Goal: Task Accomplishment & Management: Complete application form

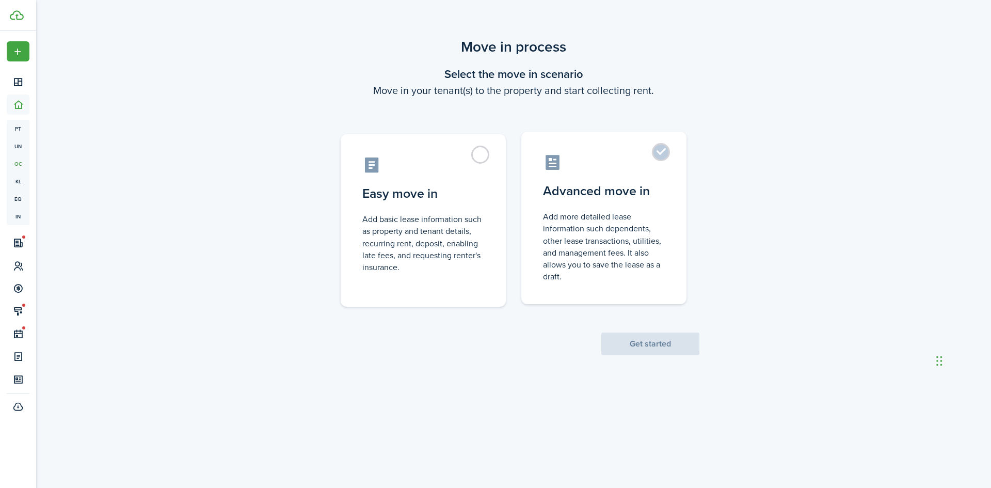
click at [598, 262] on control-radio-card-description "Add more detailed lease information such dependents, other lease transactions, …" at bounding box center [604, 247] width 122 height 72
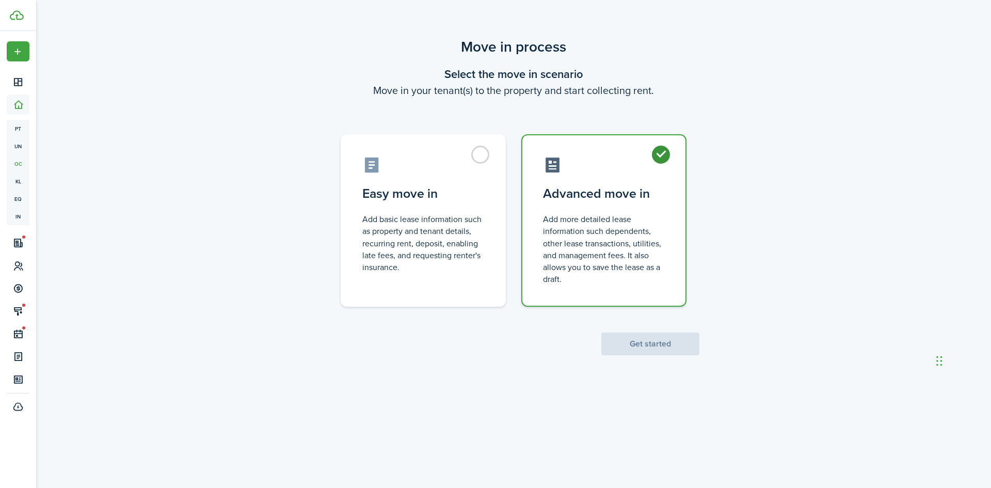
radio input "true"
click at [672, 352] on button "Get started" at bounding box center [650, 343] width 98 height 23
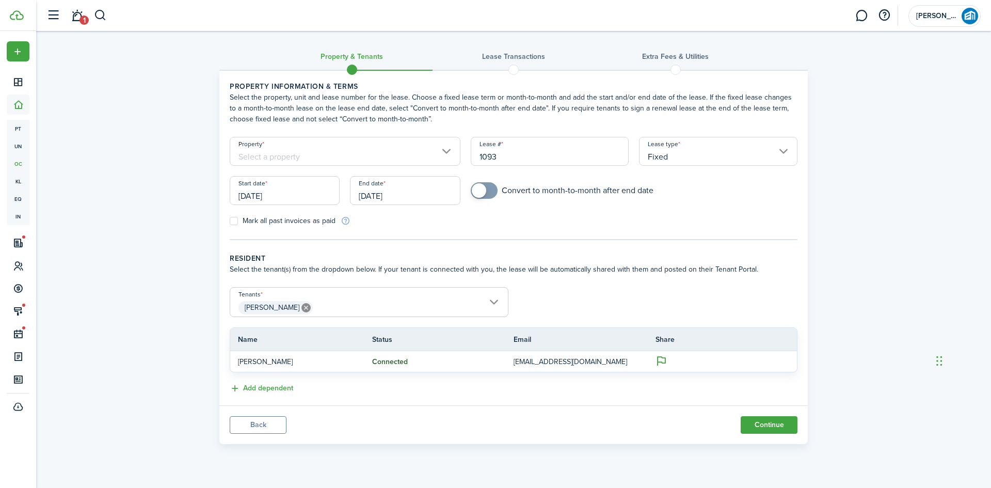
click at [274, 191] on input "[DATE]" at bounding box center [285, 190] width 110 height 29
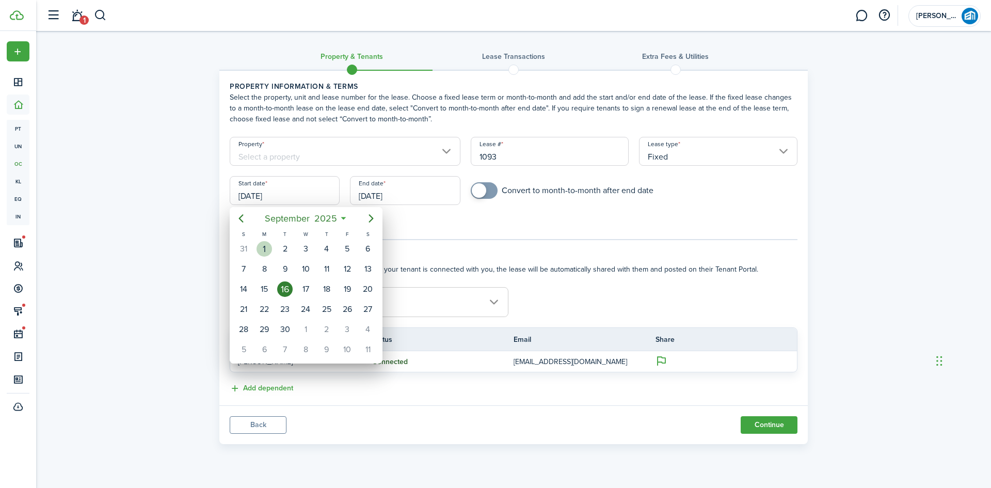
click at [266, 249] on div "1" at bounding box center [264, 248] width 15 height 15
type input "[DATE]"
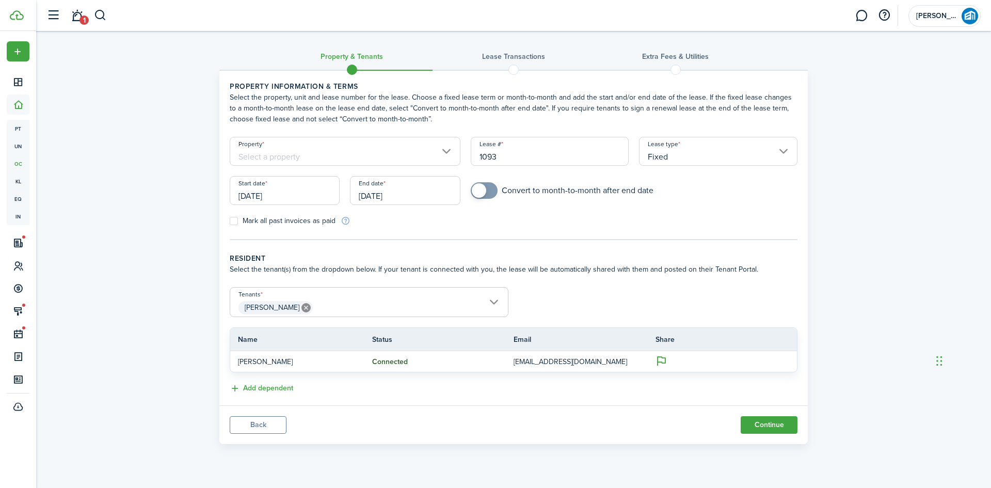
click at [420, 191] on input "[DATE]" at bounding box center [405, 190] width 110 height 29
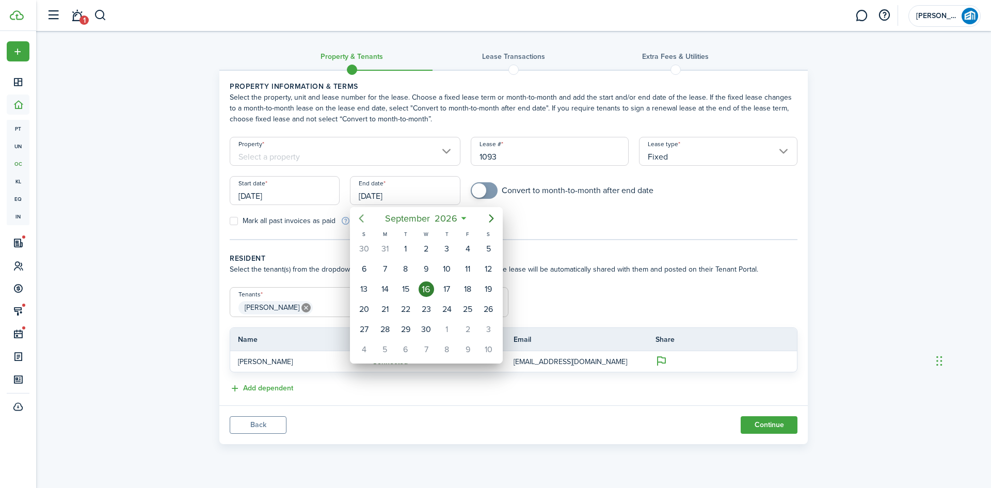
click at [359, 216] on icon "Previous page" at bounding box center [361, 218] width 12 height 12
click at [384, 344] on div "31" at bounding box center [384, 349] width 15 height 15
type input "[DATE]"
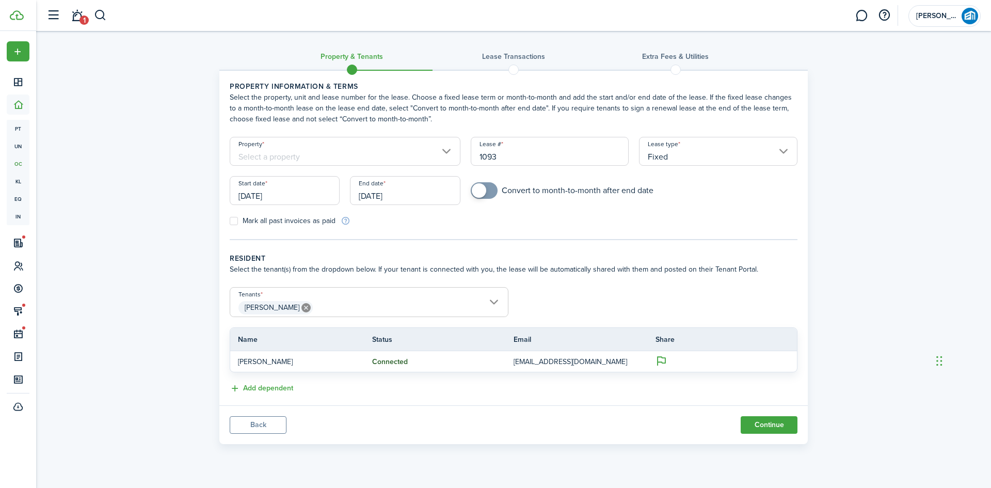
click at [378, 155] on input "Property" at bounding box center [345, 151] width 231 height 29
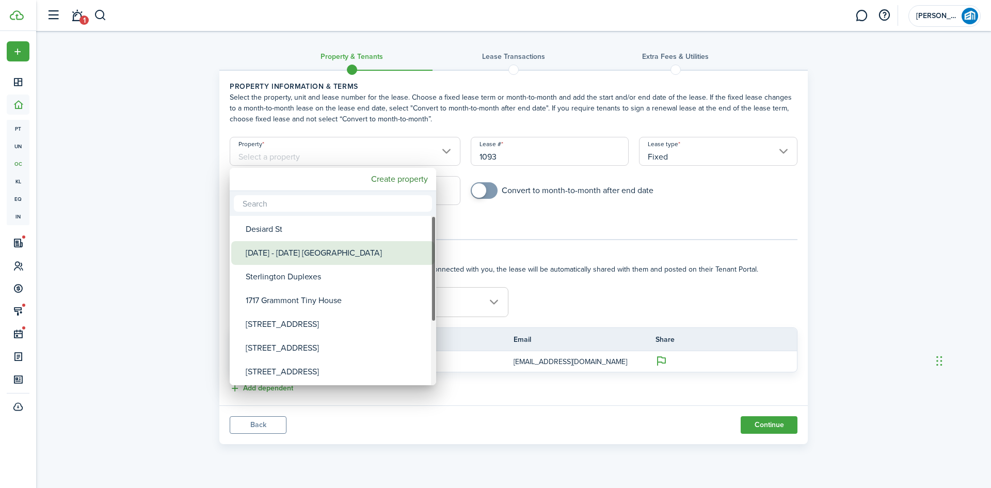
click at [264, 250] on div "[DATE] - [DATE] [GEOGRAPHIC_DATA]" at bounding box center [337, 253] width 183 height 24
type input "[DATE] - [DATE] [GEOGRAPHIC_DATA]"
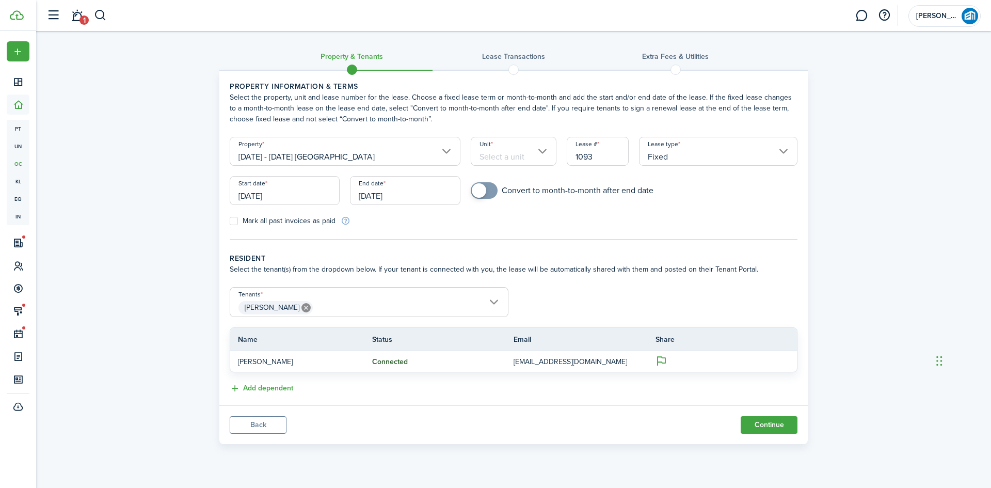
click at [521, 154] on input "Unit" at bounding box center [514, 151] width 86 height 29
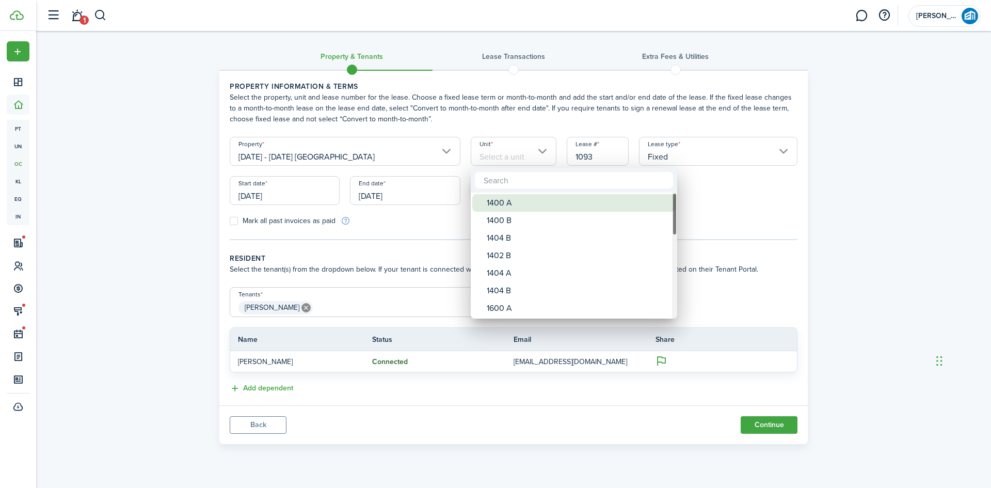
click at [510, 207] on div "1400 A" at bounding box center [578, 203] width 183 height 18
type input "1400 A"
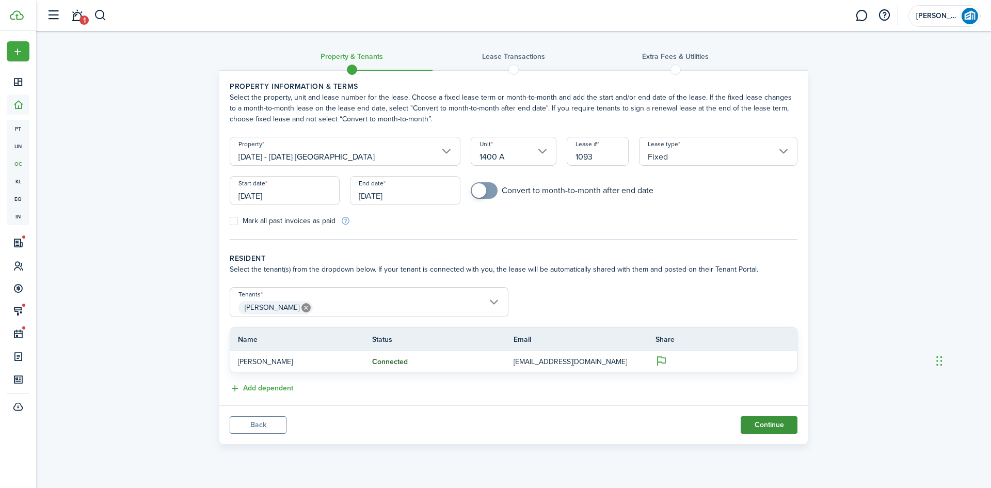
click at [784, 427] on button "Continue" at bounding box center [769, 425] width 57 height 18
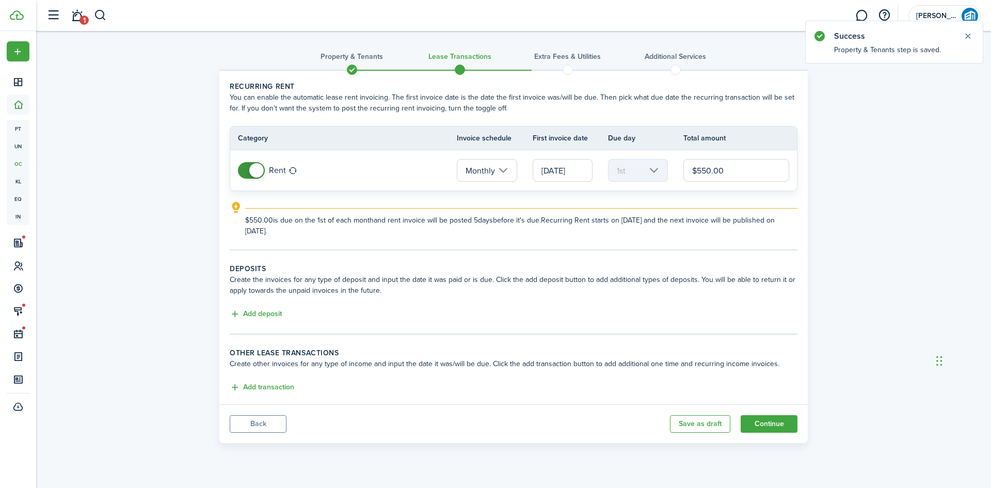
click at [711, 171] on input "$550.00" at bounding box center [737, 170] width 106 height 23
type input "$625.00"
click at [773, 425] on button "Continue" at bounding box center [769, 424] width 57 height 18
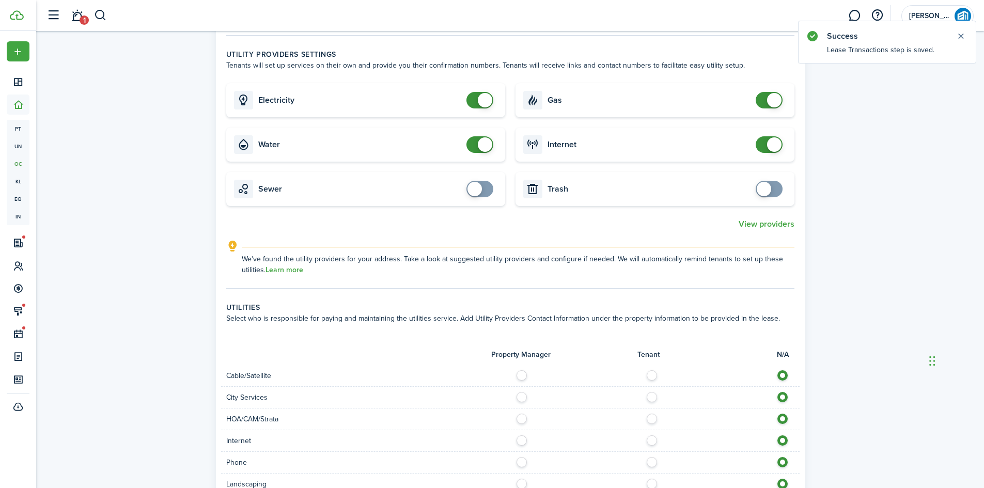
scroll to position [465, 0]
click at [655, 370] on label at bounding box center [654, 372] width 18 height 5
radio input "true"
click at [654, 391] on label at bounding box center [654, 393] width 18 height 5
radio input "true"
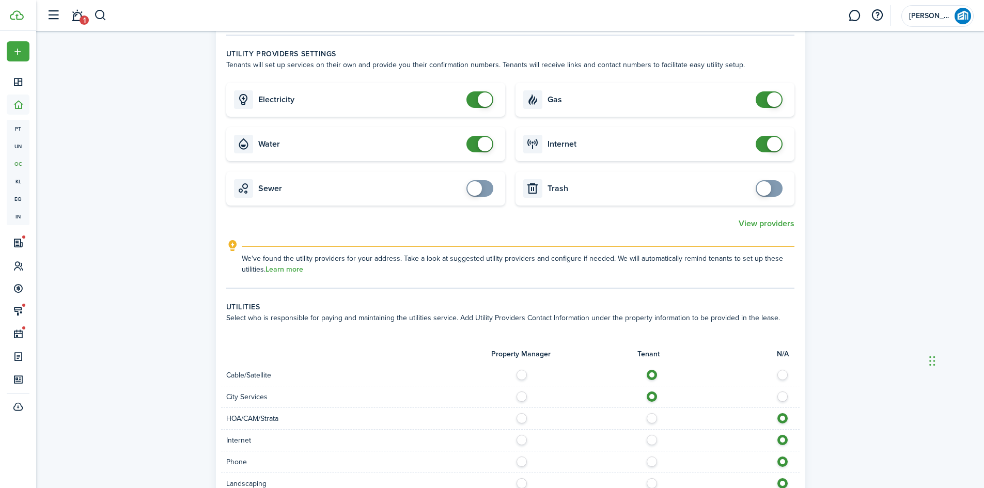
click at [653, 435] on label at bounding box center [654, 437] width 18 height 5
radio input "true"
click at [651, 456] on label at bounding box center [654, 458] width 18 height 5
radio input "true"
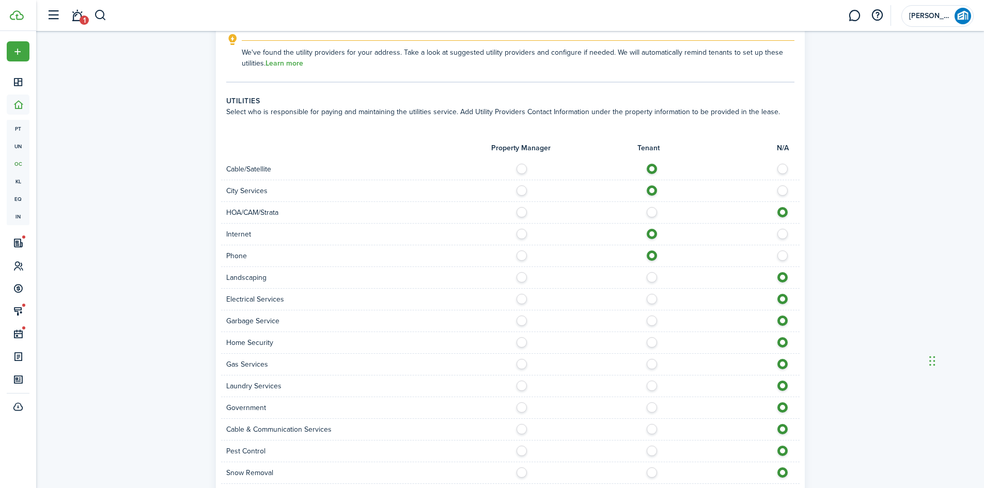
scroll to position [671, 0]
click at [649, 293] on label at bounding box center [654, 295] width 18 height 5
radio input "true"
click at [654, 315] on label at bounding box center [654, 317] width 18 height 5
radio input "true"
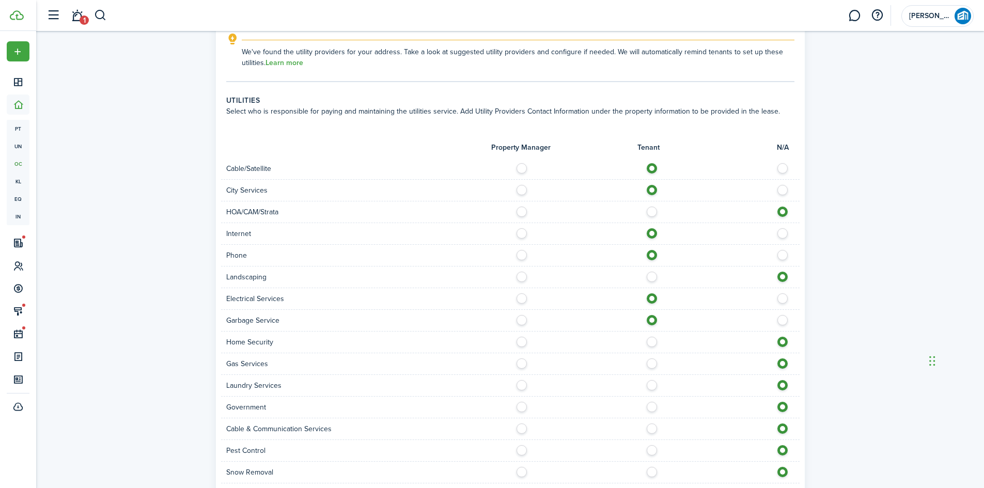
click at [653, 337] on label at bounding box center [654, 339] width 18 height 5
radio input "true"
click at [648, 380] on label at bounding box center [654, 382] width 18 height 5
radio input "true"
click at [650, 423] on label at bounding box center [654, 425] width 18 height 5
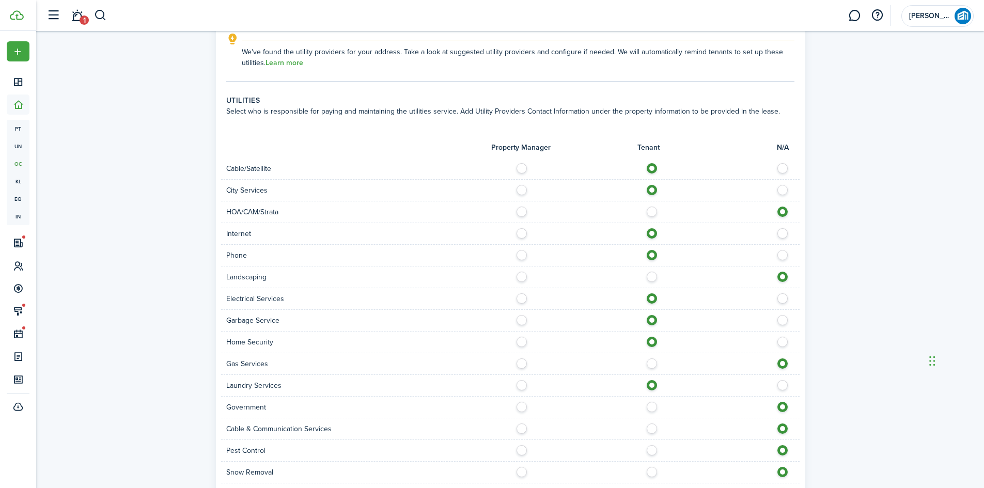
radio input "true"
click at [653, 445] on label at bounding box center [654, 447] width 18 height 5
radio input "true"
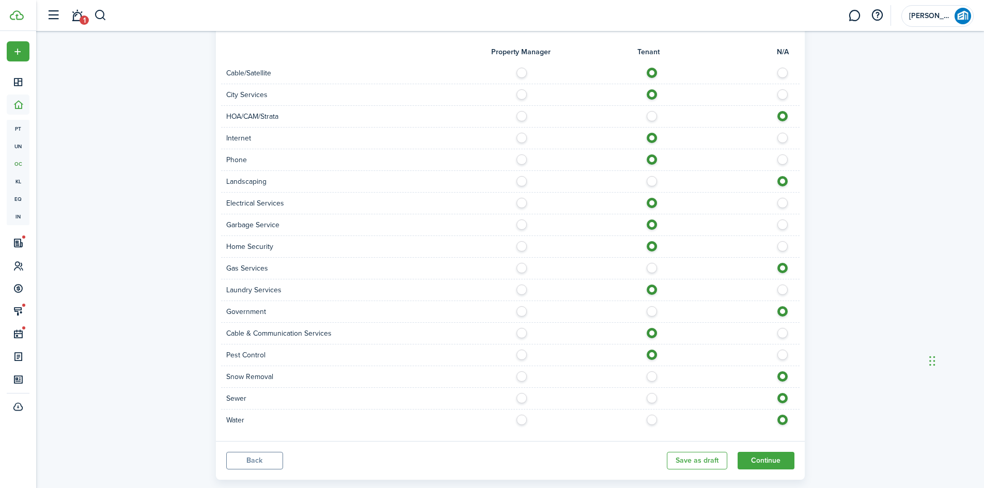
scroll to position [776, 0]
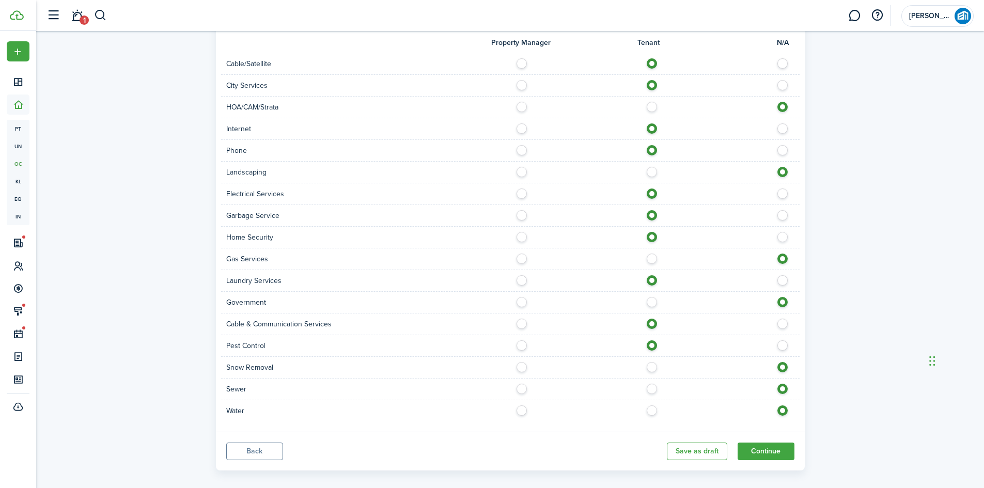
click at [651, 384] on label at bounding box center [654, 386] width 18 height 5
radio input "true"
click at [649, 405] on label at bounding box center [654, 407] width 18 height 5
radio input "true"
click at [782, 442] on button "Continue" at bounding box center [765, 451] width 57 height 18
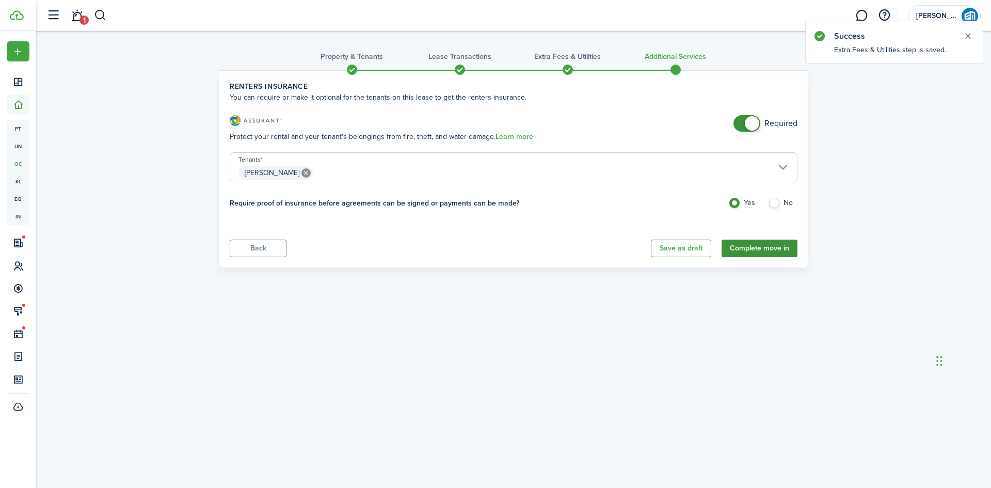
click at [765, 244] on button "Complete move in" at bounding box center [760, 249] width 76 height 18
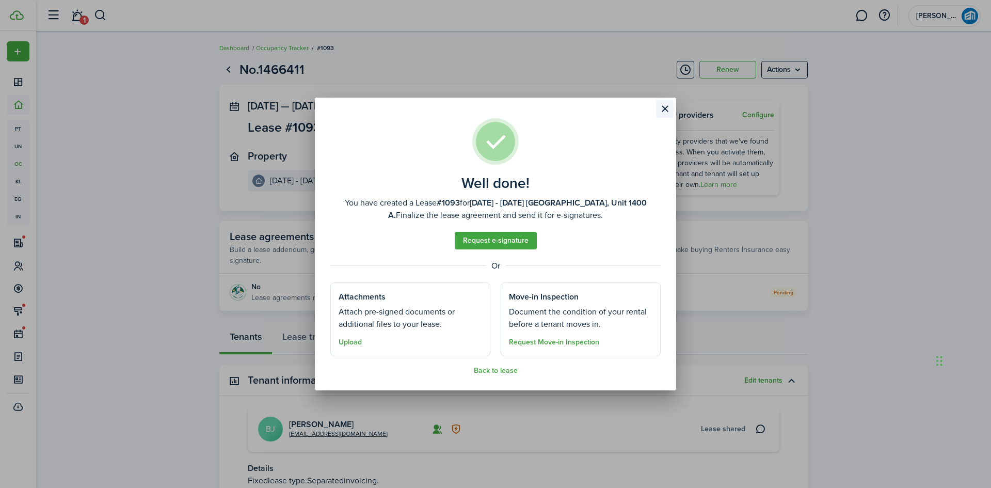
click at [668, 107] on button "Close modal" at bounding box center [665, 109] width 18 height 18
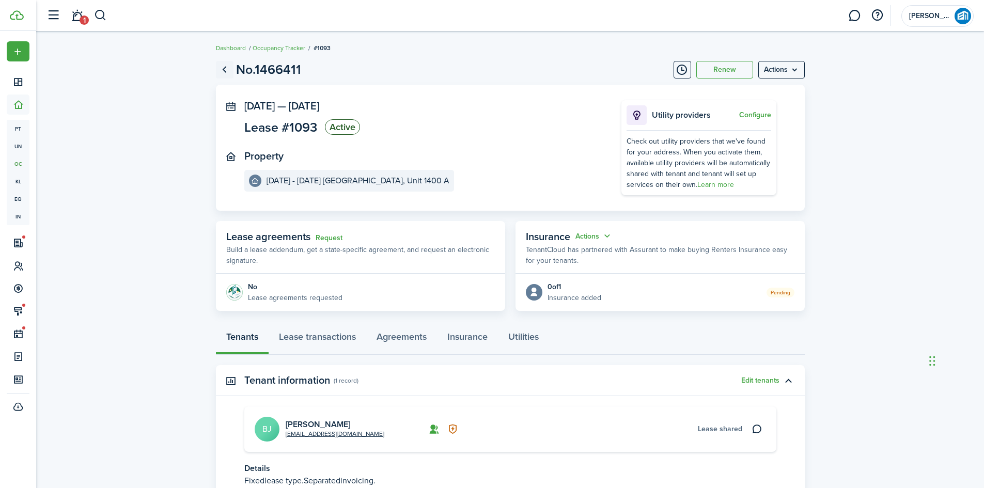
click at [226, 67] on link "Go back" at bounding box center [225, 70] width 18 height 18
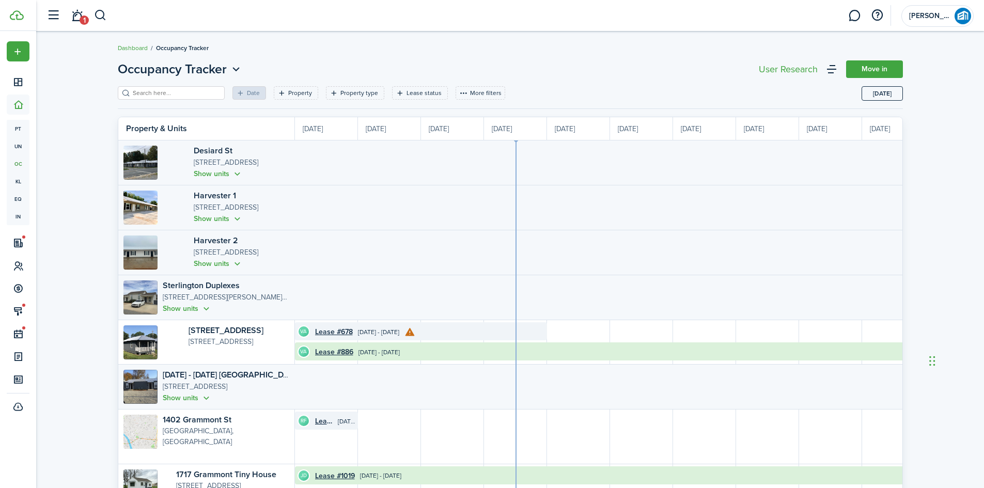
scroll to position [0, 189]
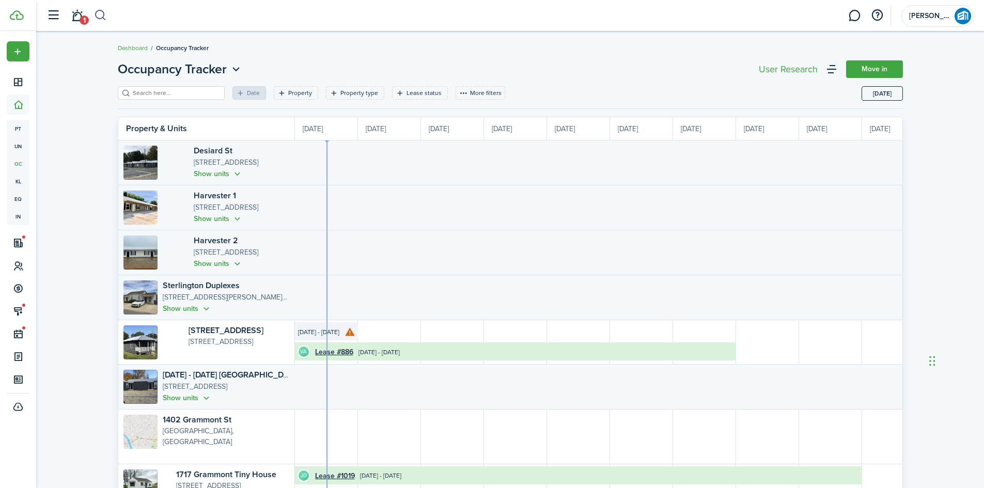
click at [100, 14] on button "button" at bounding box center [100, 16] width 13 height 18
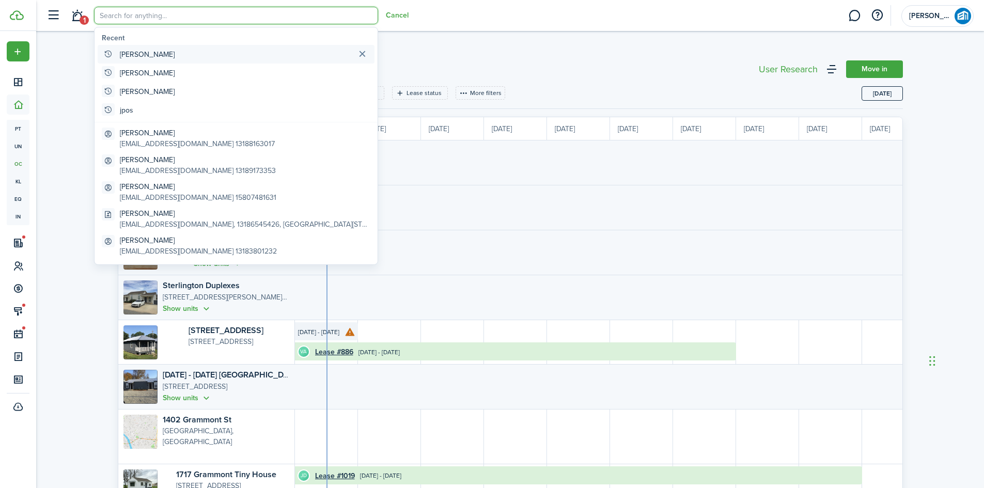
click at [126, 52] on global-search-item-title "[PERSON_NAME]" at bounding box center [147, 54] width 55 height 11
type input "[PERSON_NAME]"
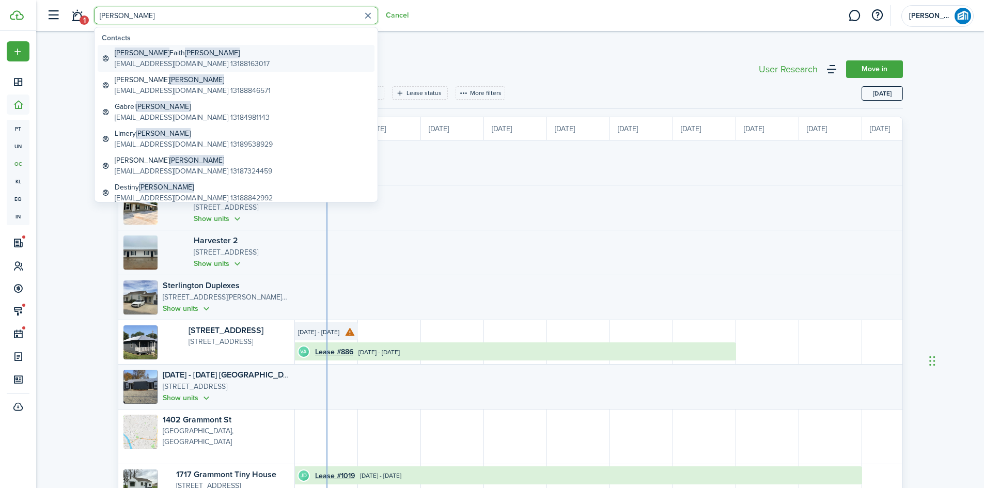
click at [131, 55] on span "[PERSON_NAME]" at bounding box center [142, 52] width 55 height 11
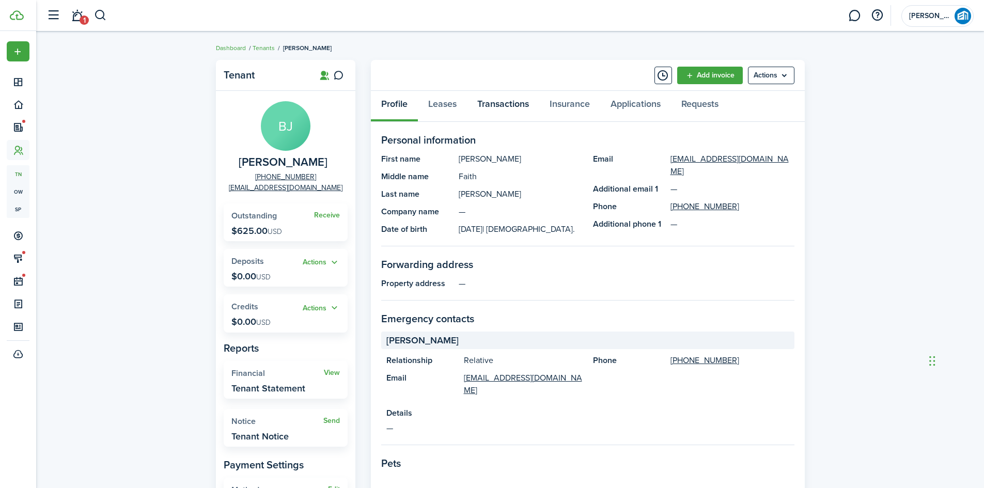
click at [501, 102] on link "Transactions" at bounding box center [503, 106] width 72 height 31
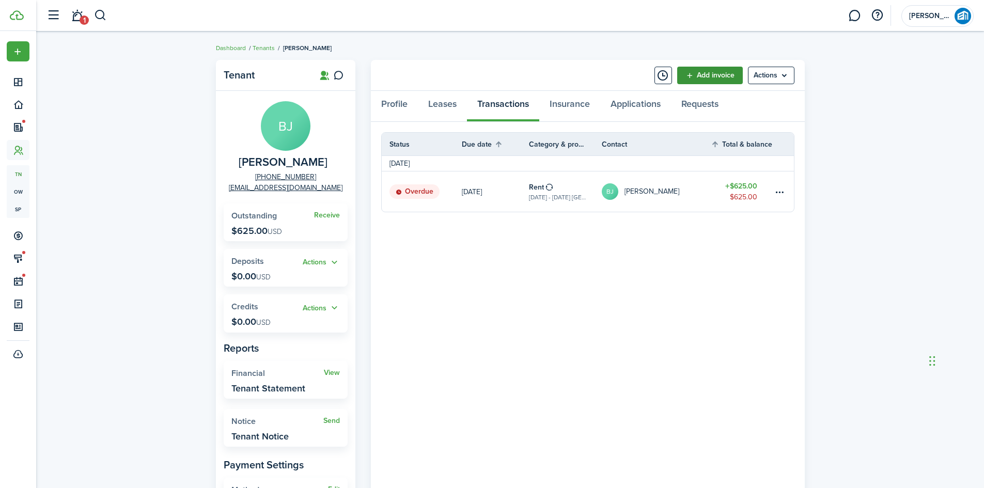
click at [708, 69] on link "Add invoice" at bounding box center [710, 76] width 66 height 18
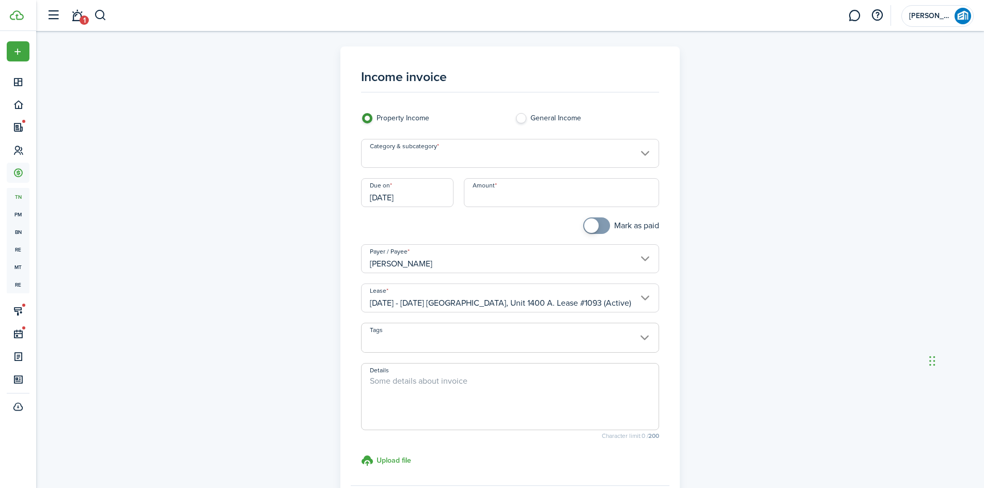
click at [503, 164] on input "Category & subcategory" at bounding box center [510, 153] width 298 height 29
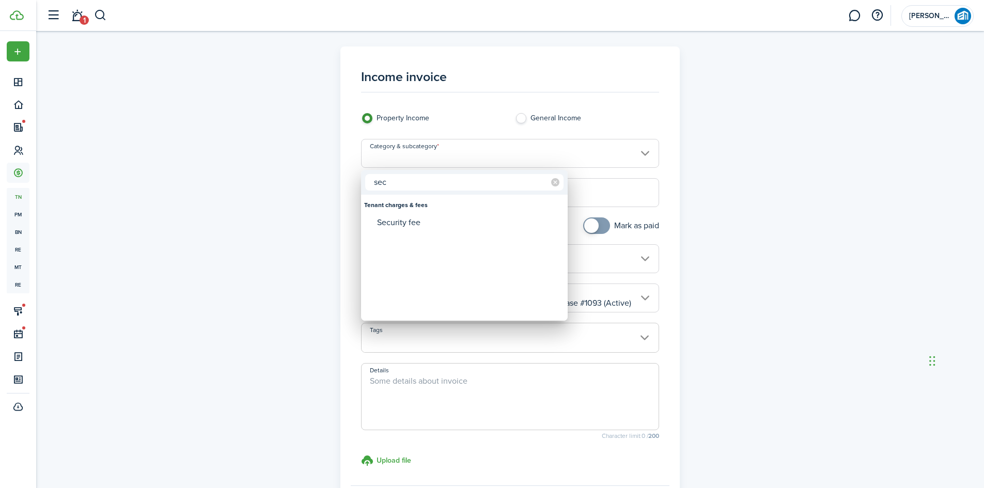
type input "sec"
click at [391, 222] on div "Security fee" at bounding box center [468, 223] width 183 height 18
type input "Tenant charges & fees / Security fee"
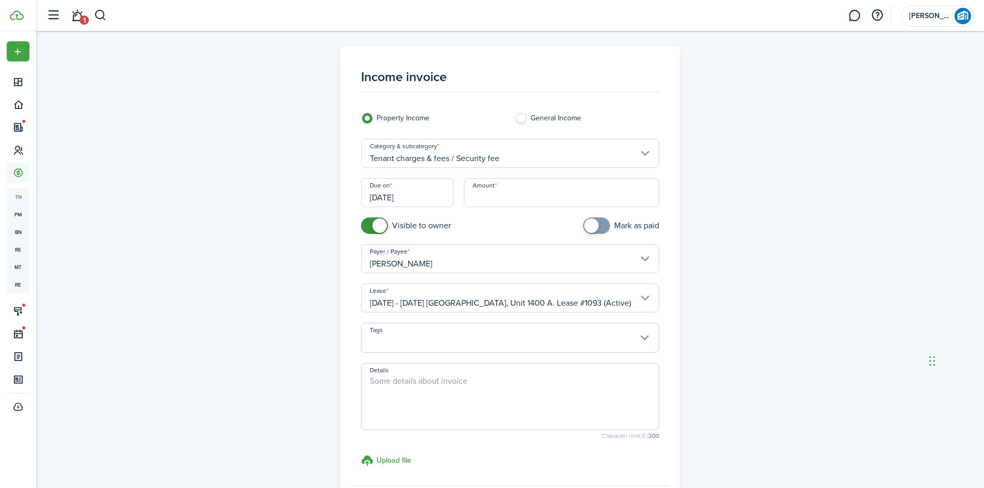
click at [525, 190] on input "Amount" at bounding box center [561, 192] width 195 height 29
type input "$400.00"
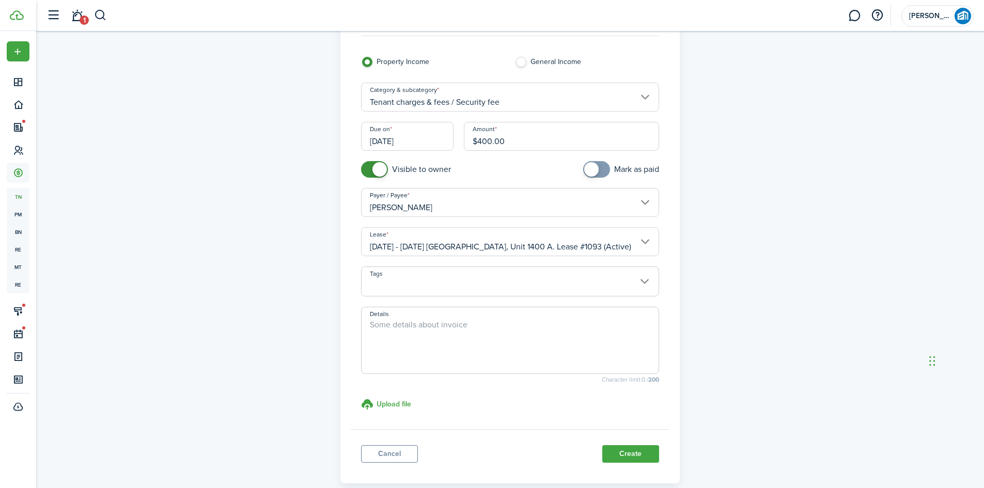
scroll to position [111, 0]
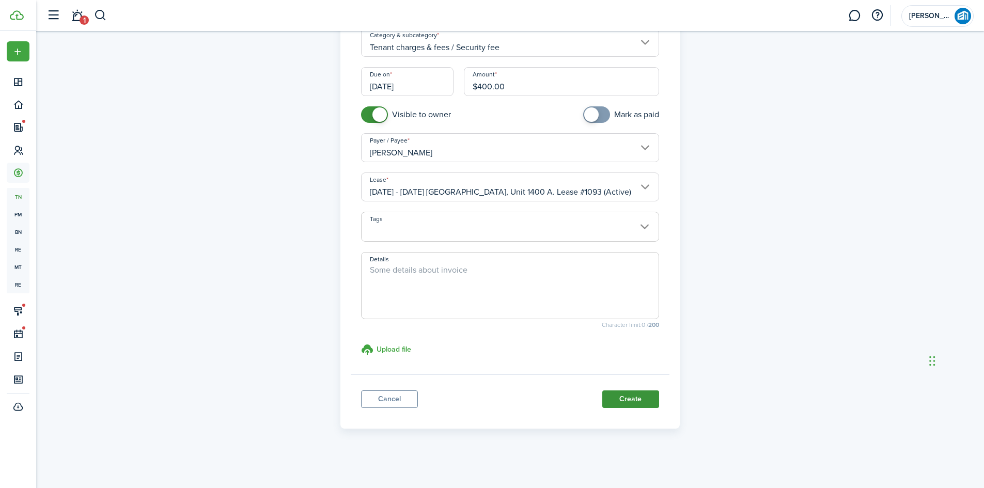
click at [630, 398] on button "Create" at bounding box center [630, 399] width 57 height 18
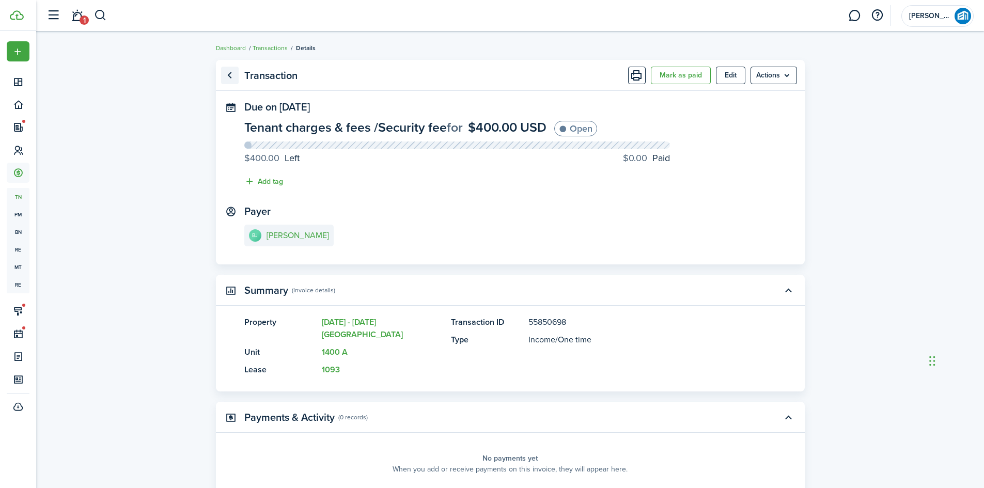
click at [230, 74] on link "Go back" at bounding box center [230, 76] width 18 height 18
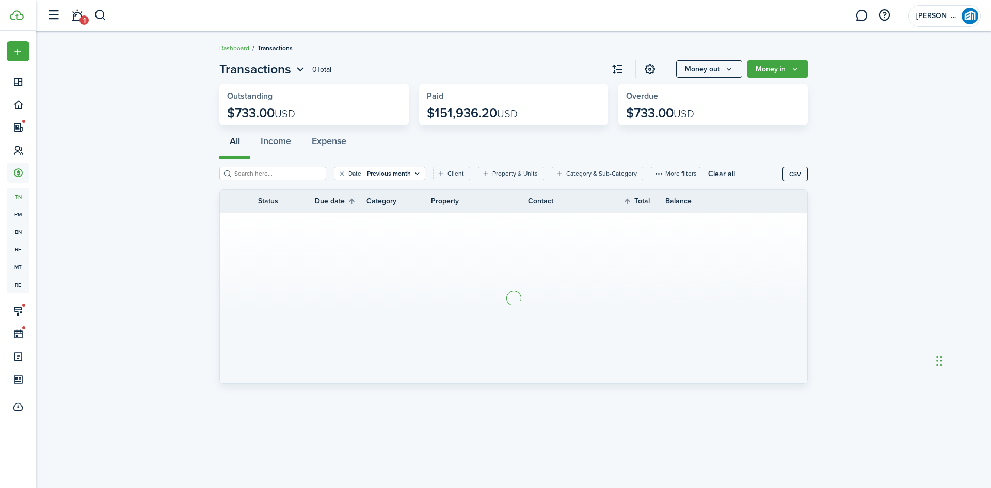
click at [101, 13] on button "button" at bounding box center [100, 16] width 13 height 18
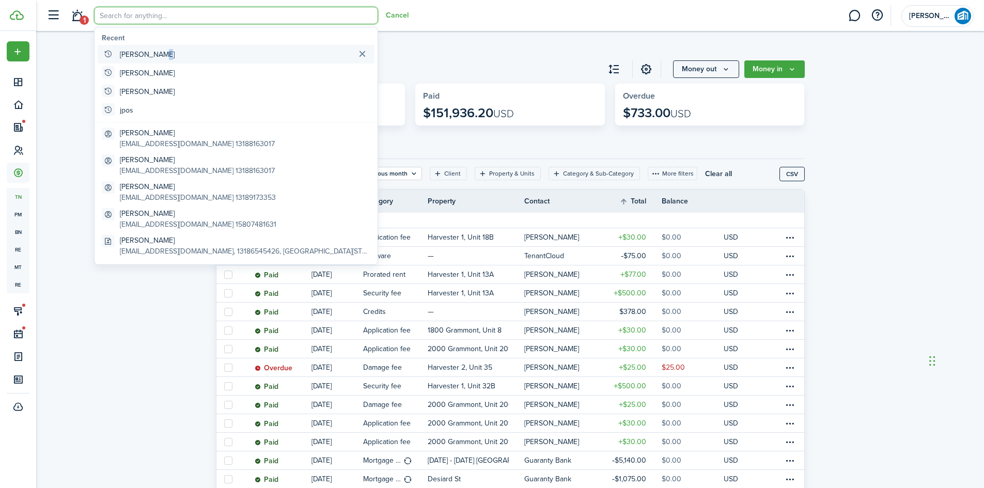
click at [158, 58] on global-search-item-title "[PERSON_NAME]" at bounding box center [147, 54] width 55 height 11
type input "[PERSON_NAME]"
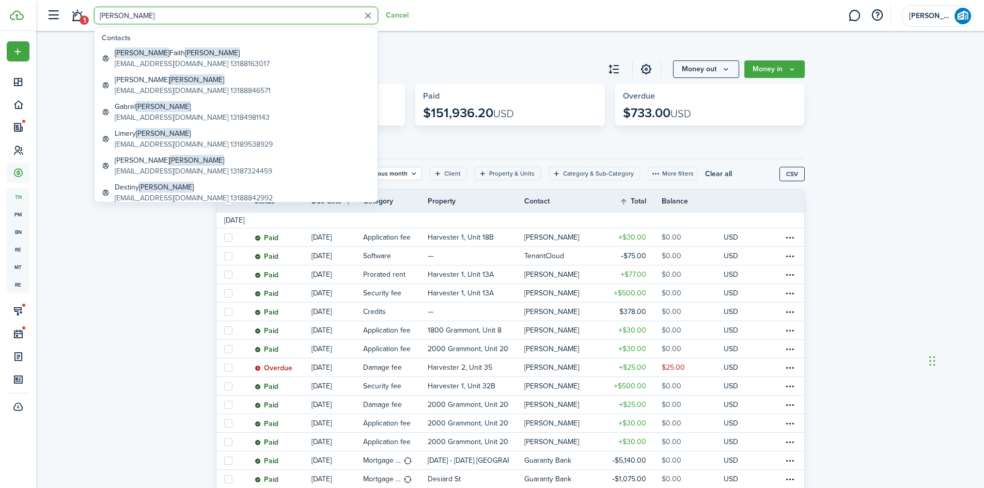
click at [121, 44] on global-search-list-section "Contacts [PERSON_NAME] [EMAIL_ADDRESS][DOMAIN_NAME] 13188163017 [PERSON_NAME] […" at bounding box center [235, 172] width 283 height 291
click at [173, 61] on global-search-item-description "[EMAIL_ADDRESS][DOMAIN_NAME] 13188163017" at bounding box center [192, 63] width 155 height 11
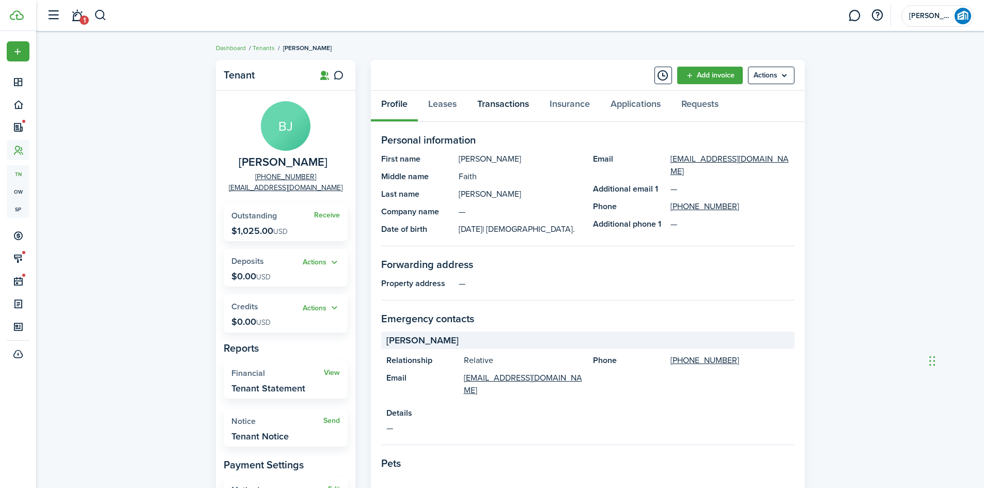
click at [508, 105] on link "Transactions" at bounding box center [503, 106] width 72 height 31
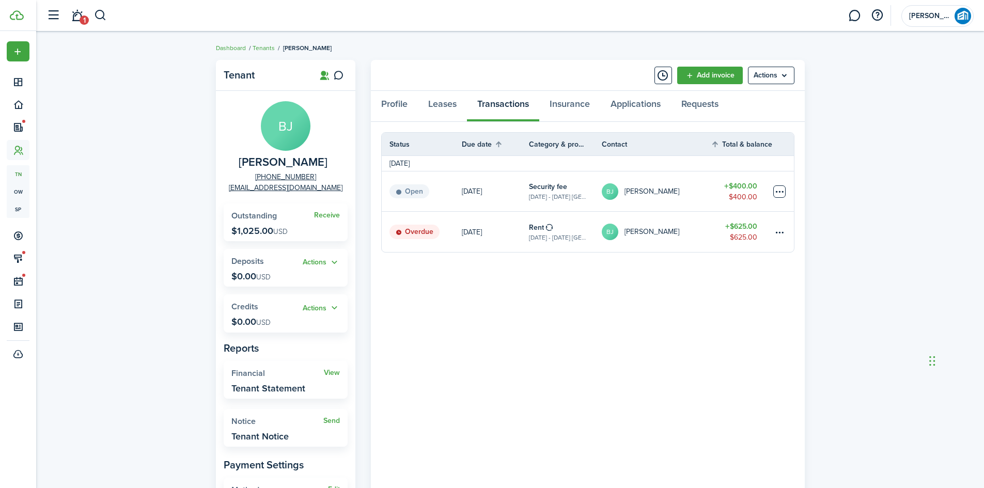
click at [779, 190] on table-menu-btn-icon at bounding box center [779, 191] width 12 height 12
click at [759, 225] on link "Mark as paid" at bounding box center [740, 230] width 90 height 18
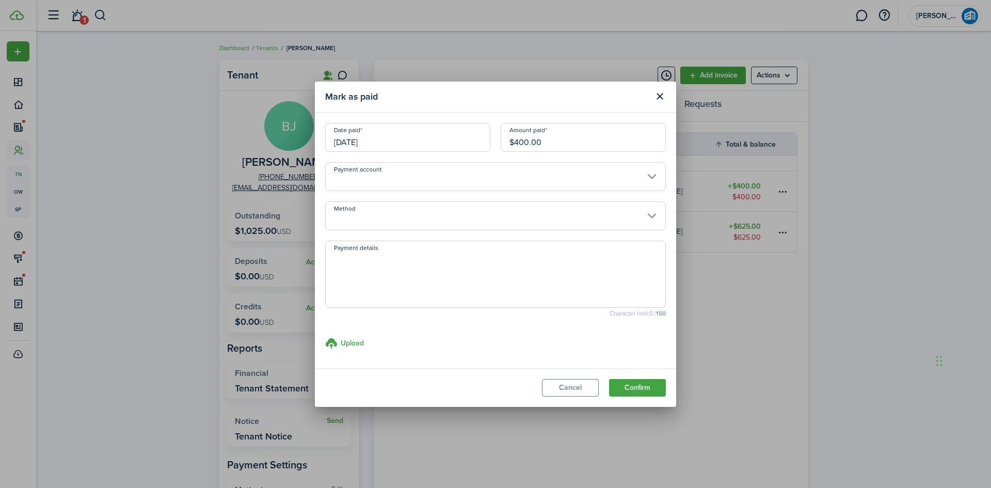
click at [382, 136] on input "[DATE]" at bounding box center [407, 137] width 165 height 29
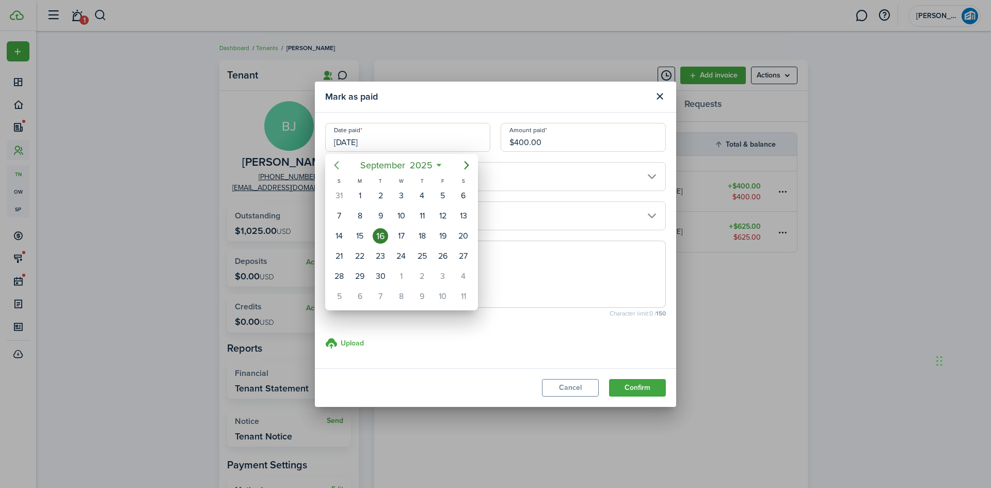
click at [337, 165] on icon "Previous page" at bounding box center [336, 165] width 12 height 12
click at [445, 276] on div "29" at bounding box center [442, 275] width 15 height 15
type input "[DATE]"
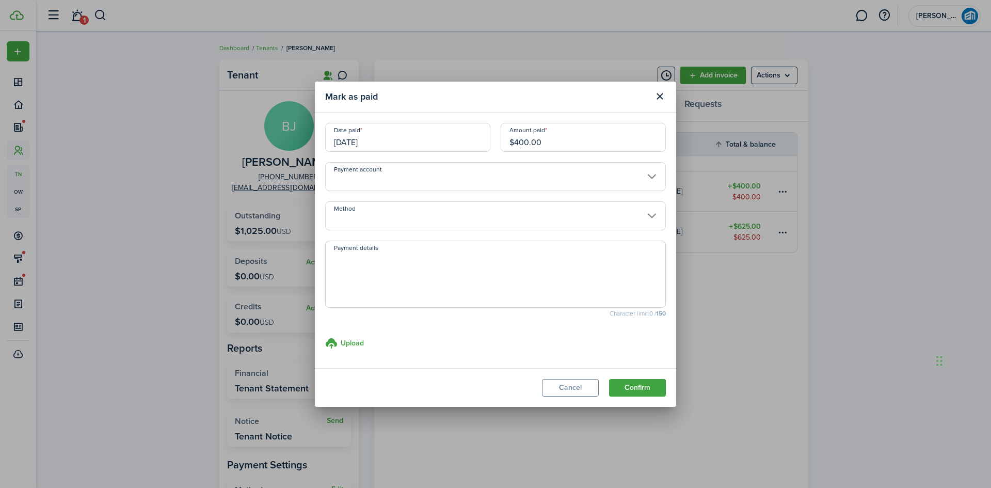
click at [561, 173] on input "Payment account" at bounding box center [495, 176] width 341 height 29
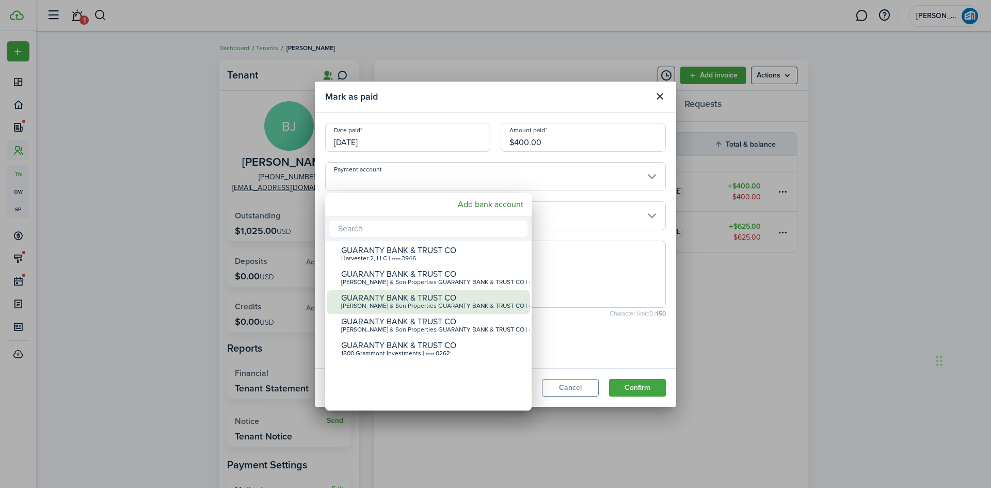
click at [513, 300] on div "GUARANTY BANK & TRUST CO" at bounding box center [432, 297] width 183 height 9
type input "•••• •••• •••• 0488"
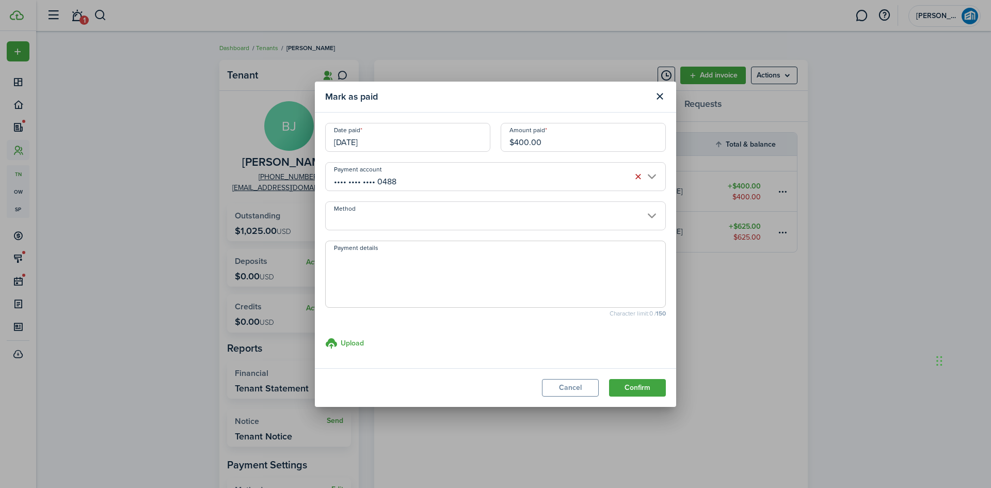
click at [446, 215] on input "Method" at bounding box center [495, 215] width 341 height 29
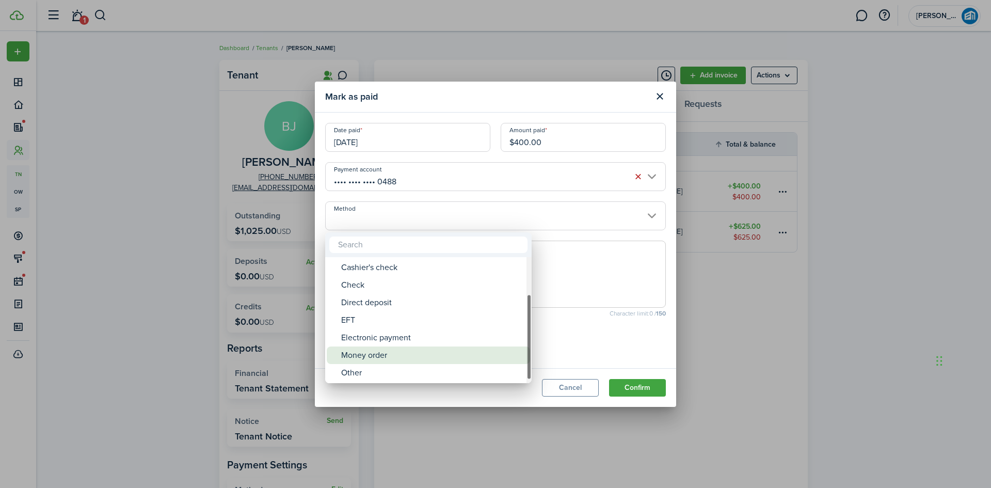
drag, startPoint x: 445, startPoint y: 353, endPoint x: 450, endPoint y: 356, distance: 6.5
click at [445, 354] on div "Money order" at bounding box center [432, 355] width 183 height 18
type input "Money order"
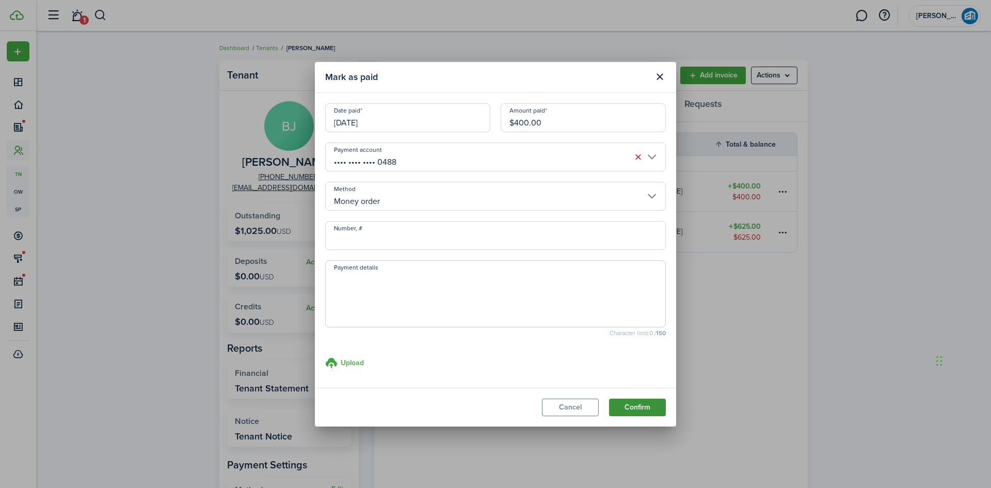
click at [639, 404] on button "Confirm" at bounding box center [637, 408] width 57 height 18
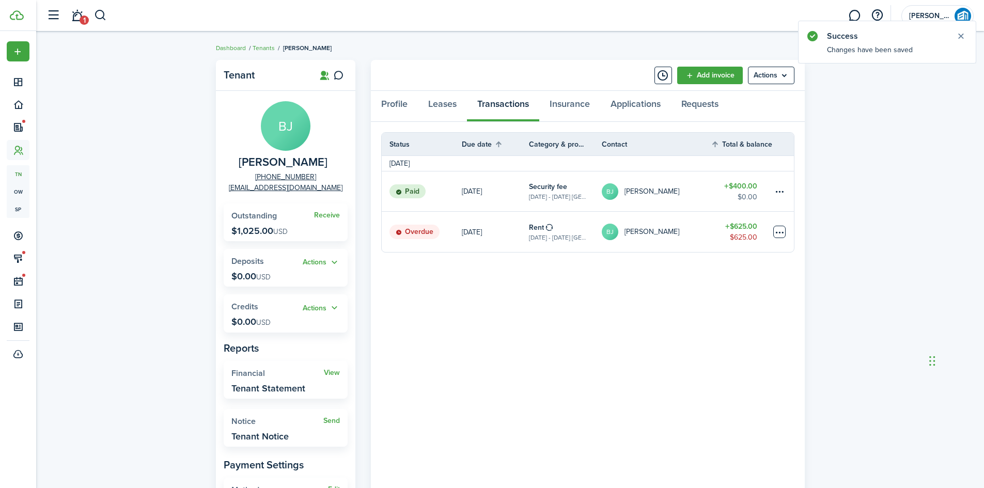
click at [780, 228] on table-menu-btn-icon at bounding box center [779, 232] width 12 height 12
drag, startPoint x: 774, startPoint y: 258, endPoint x: 772, endPoint y: 252, distance: 6.0
click at [774, 257] on button "Edit" at bounding box center [740, 252] width 90 height 18
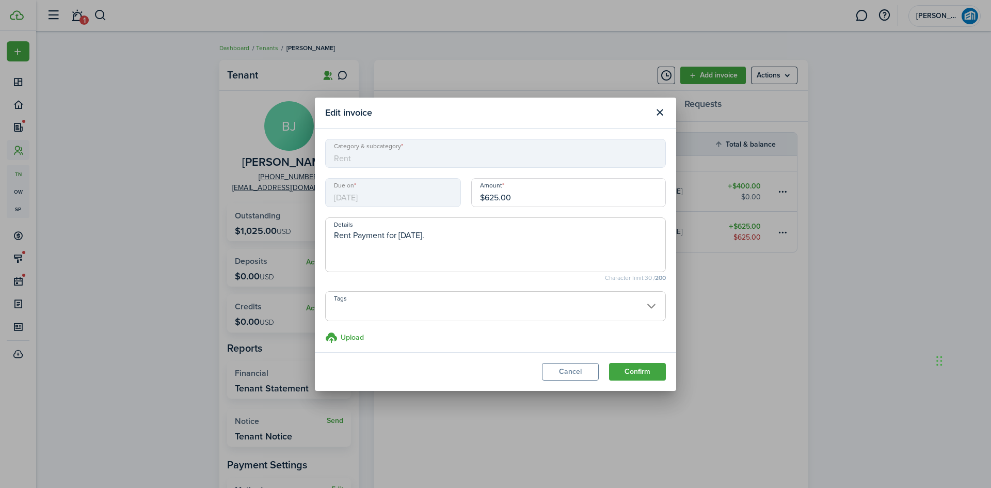
click at [495, 197] on input "$625.00" at bounding box center [568, 192] width 195 height 29
type input "$230.00"
click at [648, 376] on button "Confirm" at bounding box center [637, 372] width 57 height 18
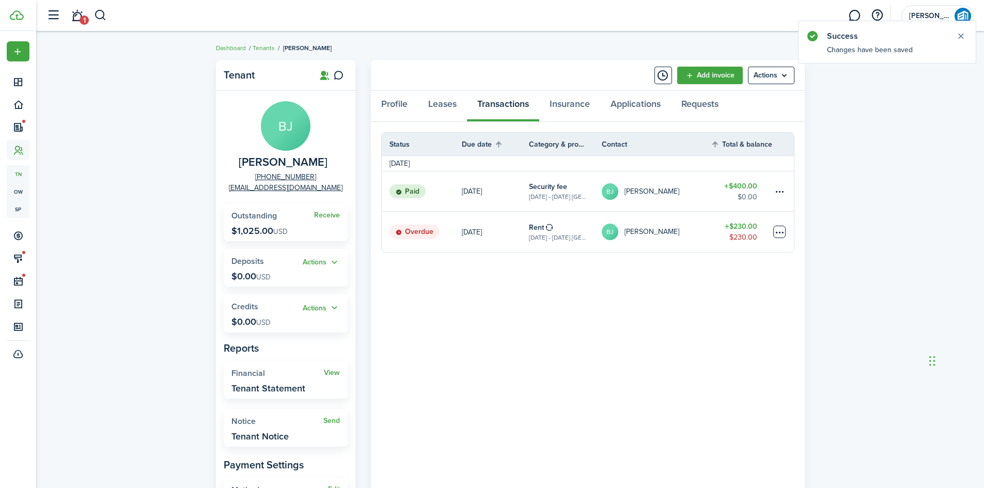
click at [777, 229] on table-menu-btn-icon at bounding box center [779, 232] width 12 height 12
click at [758, 270] on link "Mark as paid" at bounding box center [740, 270] width 90 height 18
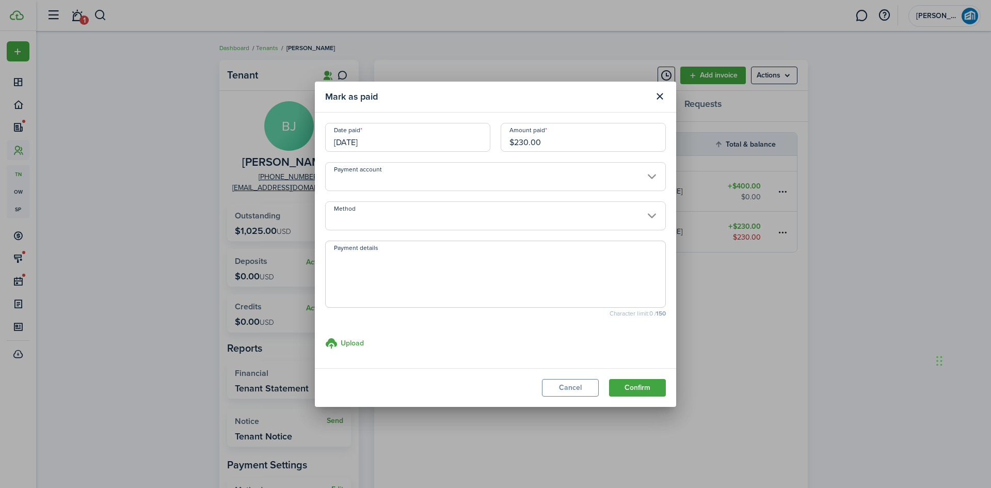
click at [528, 141] on input "$230.00" at bounding box center [583, 137] width 165 height 29
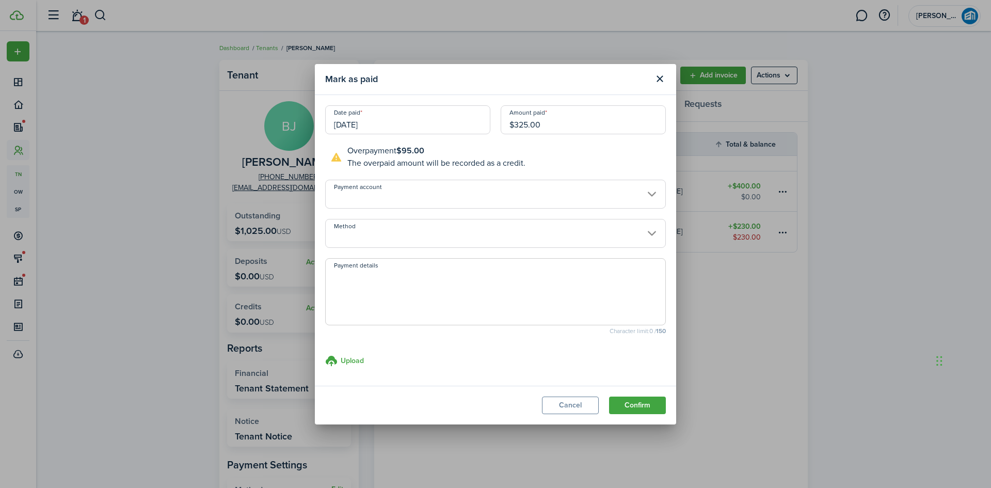
click at [401, 200] on input "Payment account" at bounding box center [495, 194] width 341 height 29
type input "$325.00"
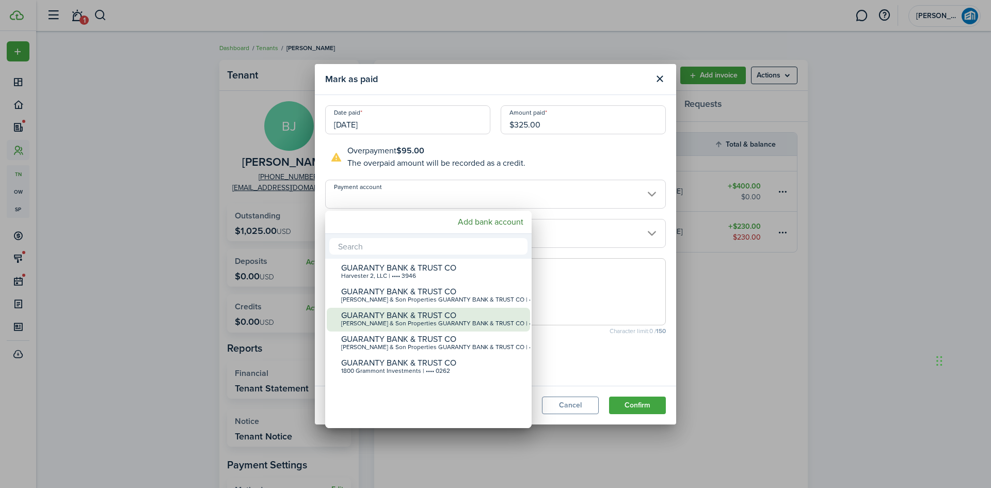
click at [515, 320] on div "[PERSON_NAME] & Son Properties GUARANTY BANK & TRUST CO | •••• 0488" at bounding box center [432, 323] width 183 height 7
type input "•••• •••• •••• 0488"
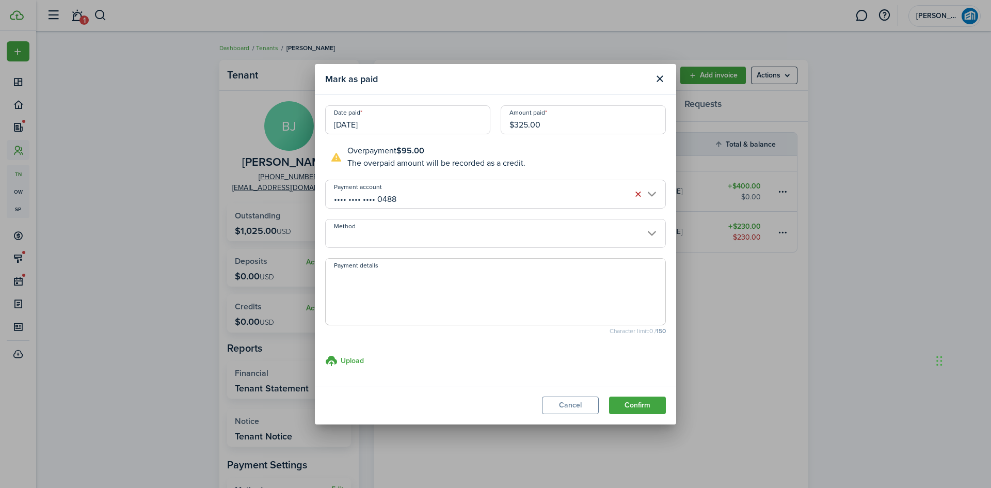
click at [480, 232] on input "Method" at bounding box center [495, 233] width 341 height 29
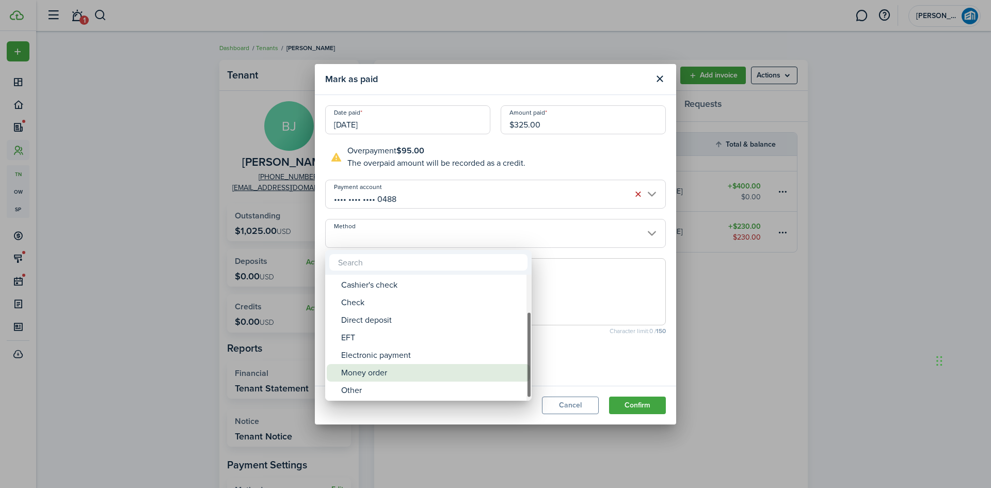
click at [426, 368] on div "Money order" at bounding box center [432, 373] width 183 height 18
type input "Money order"
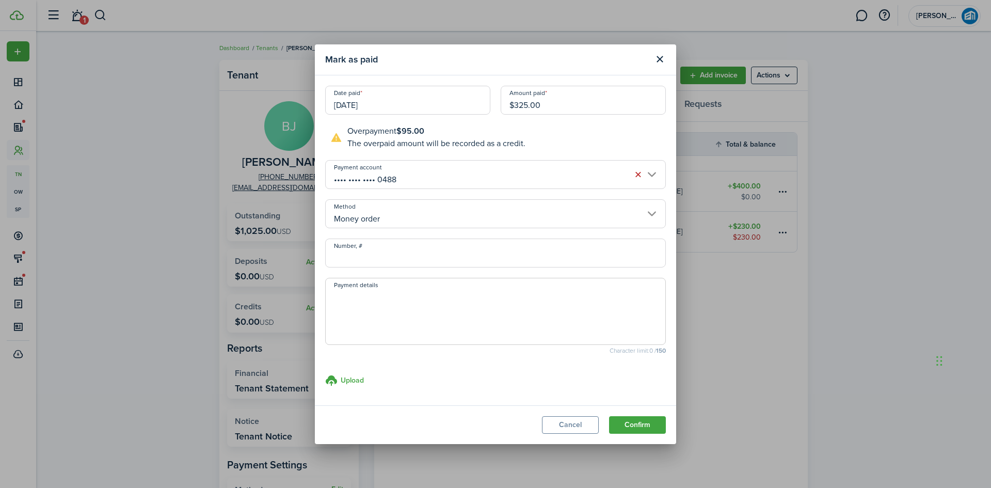
click at [401, 316] on textarea "Payment details" at bounding box center [496, 315] width 340 height 50
type textarea "Prorated rent $230"
click at [631, 422] on button "Confirm" at bounding box center [637, 425] width 57 height 18
